Goal: Information Seeking & Learning: Compare options

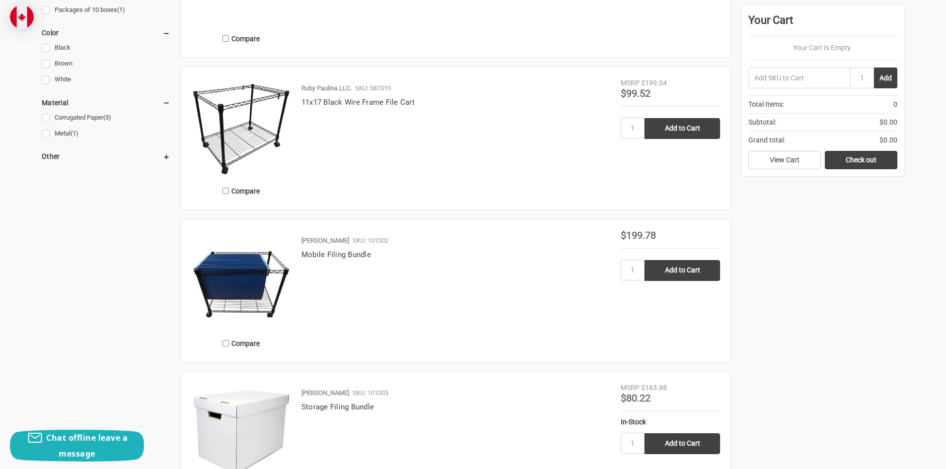
scroll to position [348, 0]
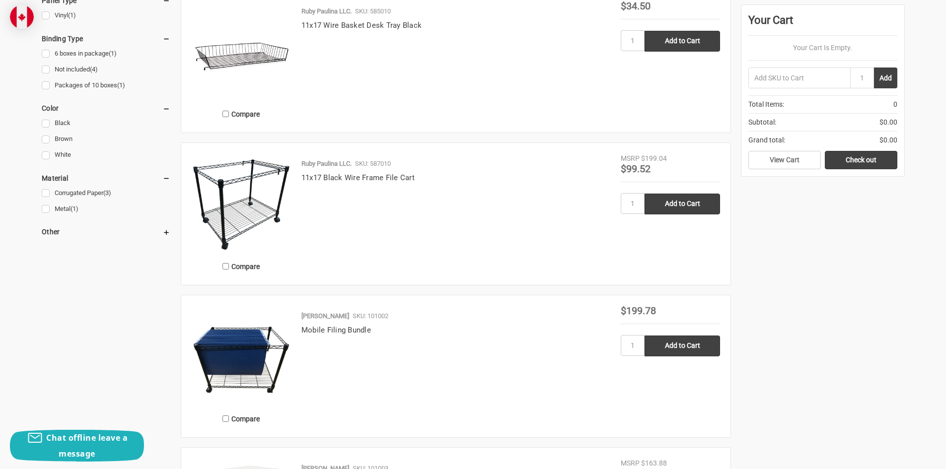
click at [241, 352] on img at bounding box center [241, 355] width 99 height 99
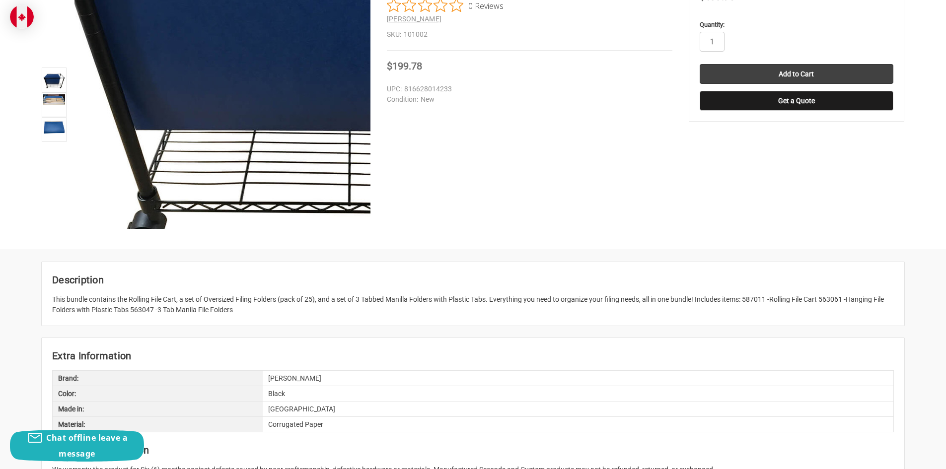
scroll to position [50, 0]
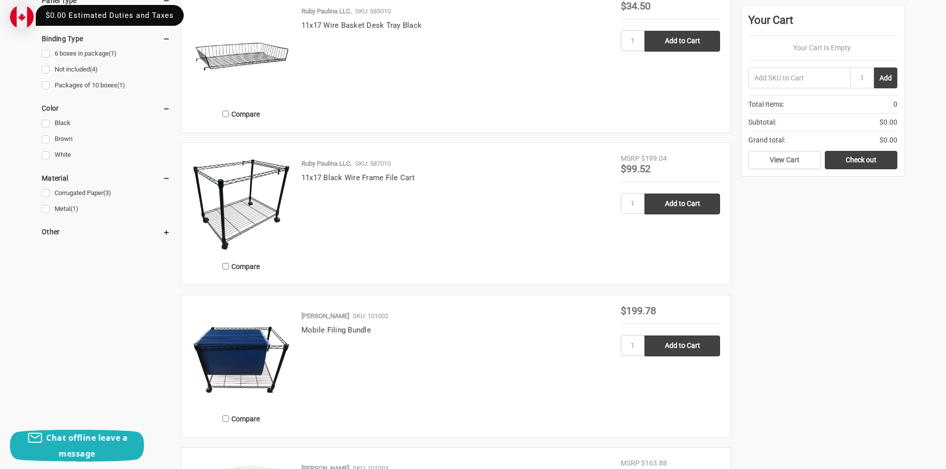
click at [238, 190] on img at bounding box center [241, 202] width 99 height 99
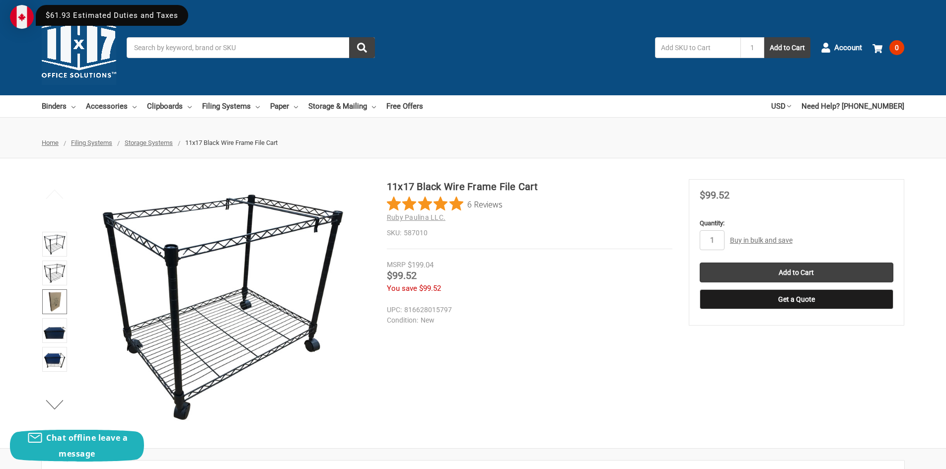
click at [56, 294] on img at bounding box center [55, 302] width 22 height 22
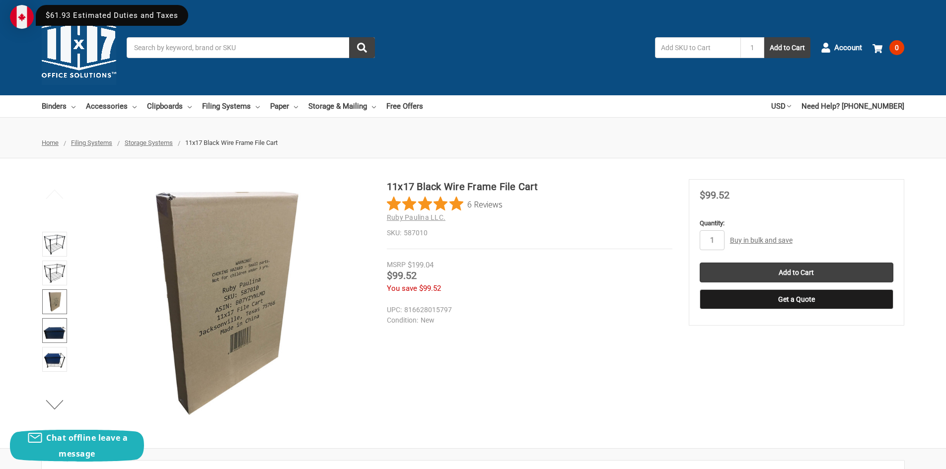
click at [57, 324] on img at bounding box center [55, 331] width 22 height 22
